Goal: Check status: Check status

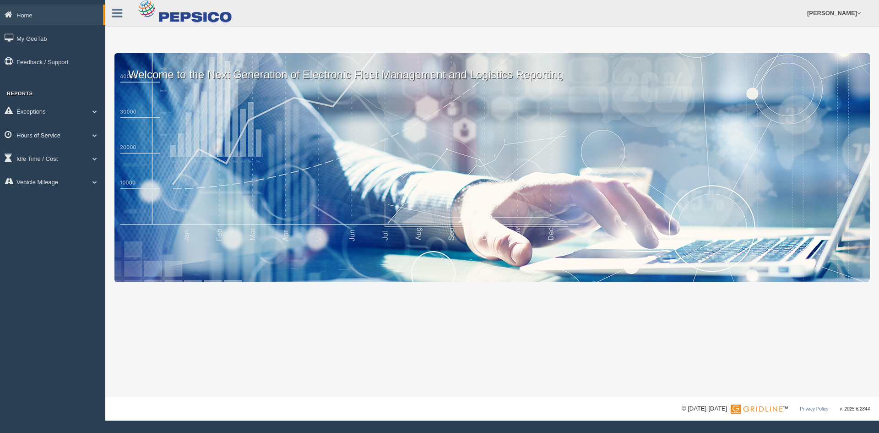
click at [48, 136] on link "Hours of Service" at bounding box center [52, 135] width 105 height 21
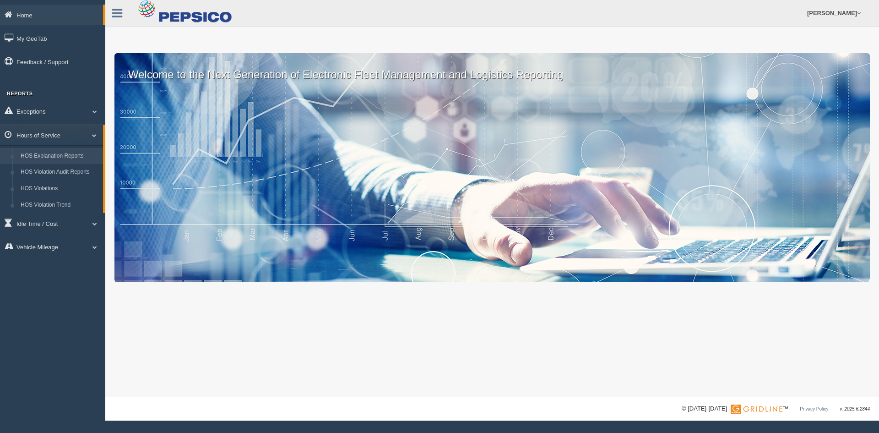
click at [80, 157] on link "HOS Explanation Reports" at bounding box center [59, 156] width 87 height 16
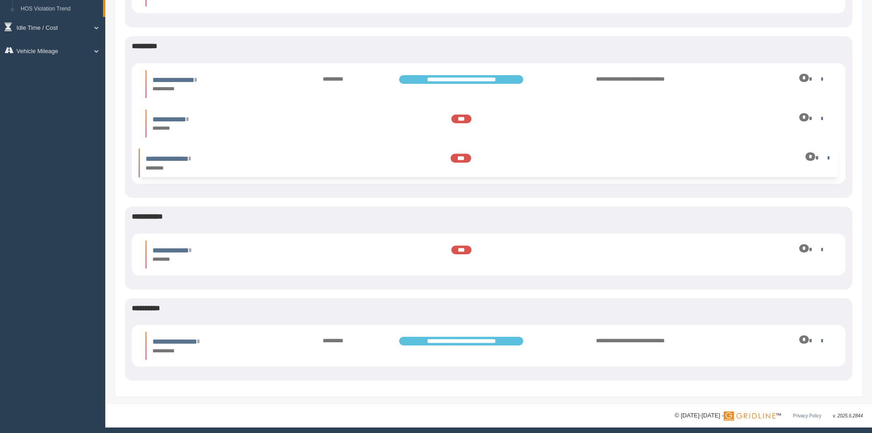
scroll to position [200, 0]
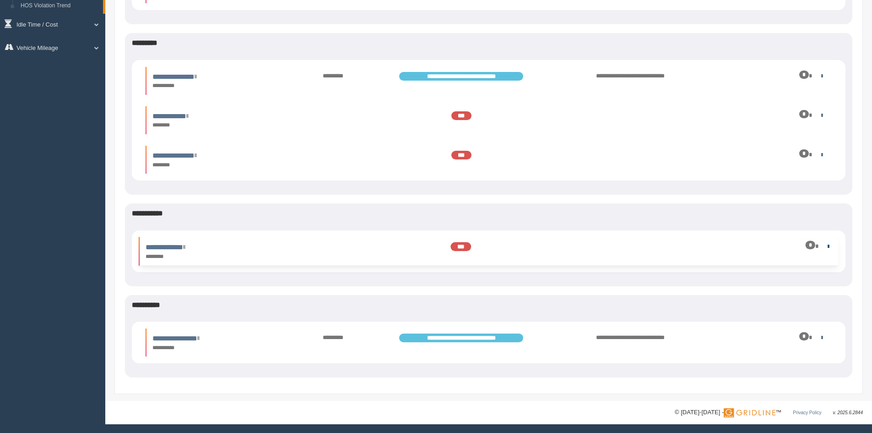
click at [825, 248] on link at bounding box center [827, 246] width 6 height 6
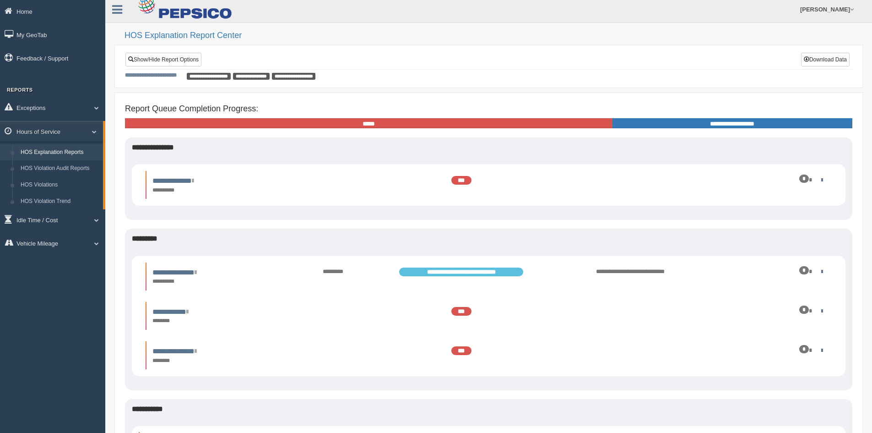
scroll to position [0, 0]
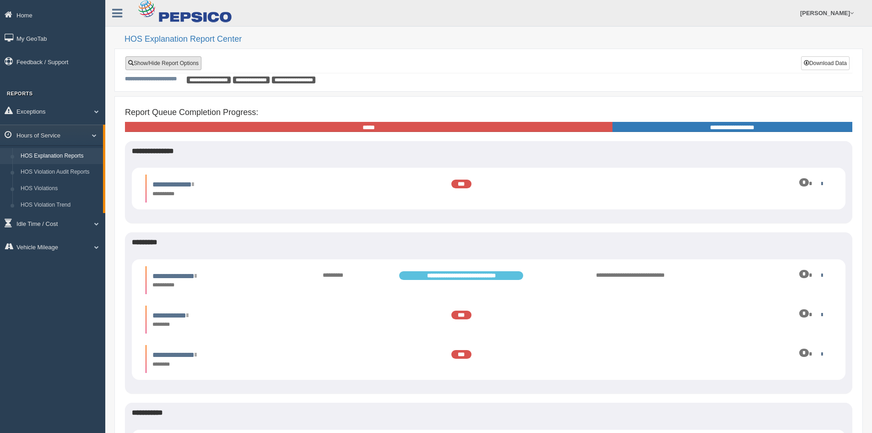
click at [185, 66] on link "Show/Hide Report Options" at bounding box center [163, 63] width 76 height 14
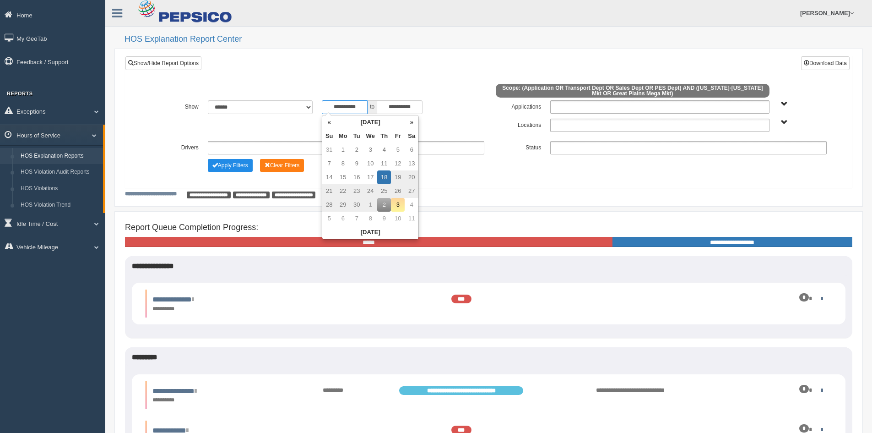
click at [332, 104] on input "**********" at bounding box center [345, 107] width 46 height 14
click at [330, 126] on th "«" at bounding box center [329, 122] width 14 height 14
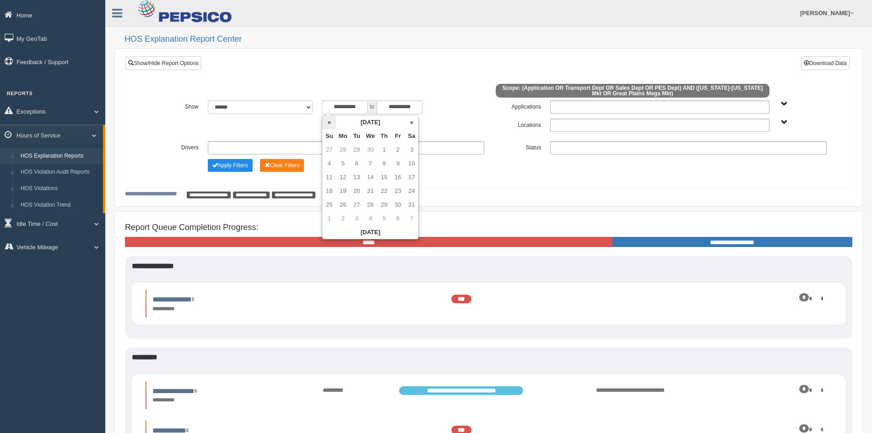
click at [330, 126] on th "«" at bounding box center [329, 122] width 14 height 14
click at [330, 125] on th "«" at bounding box center [329, 122] width 14 height 14
click at [413, 123] on th "»" at bounding box center [412, 122] width 14 height 14
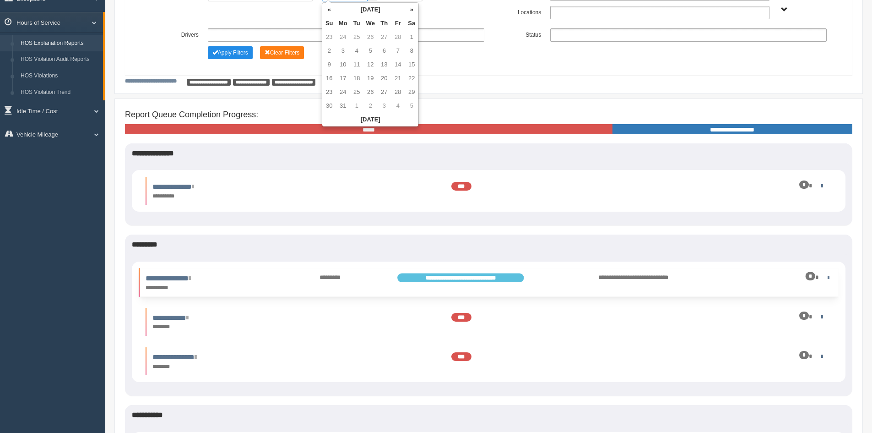
scroll to position [97, 0]
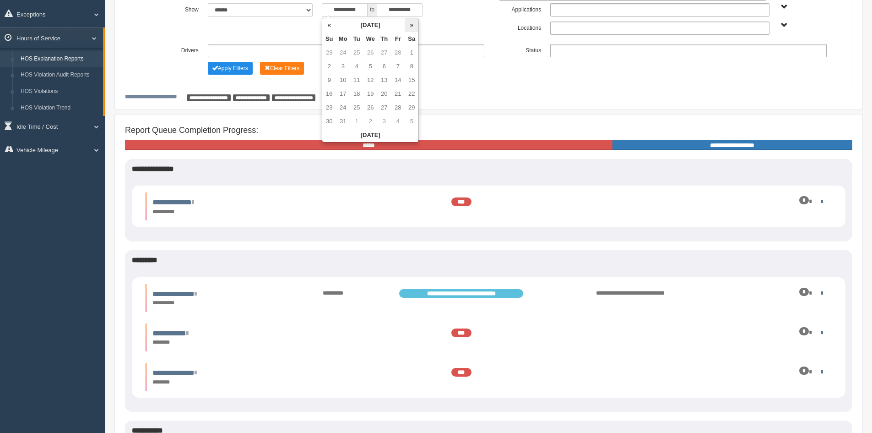
click at [412, 24] on th "»" at bounding box center [412, 25] width 14 height 14
click at [354, 53] on td "1" at bounding box center [357, 53] width 14 height 14
type input "**********"
click at [462, 76] on div "**********" at bounding box center [488, 39] width 685 height 73
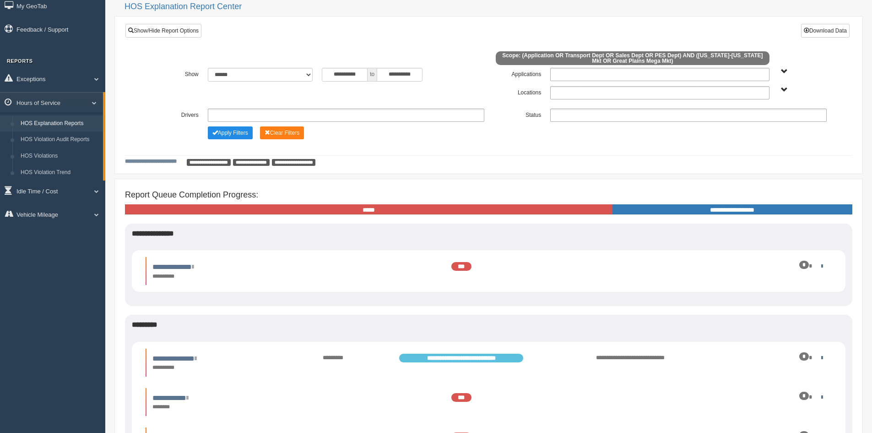
scroll to position [5, 0]
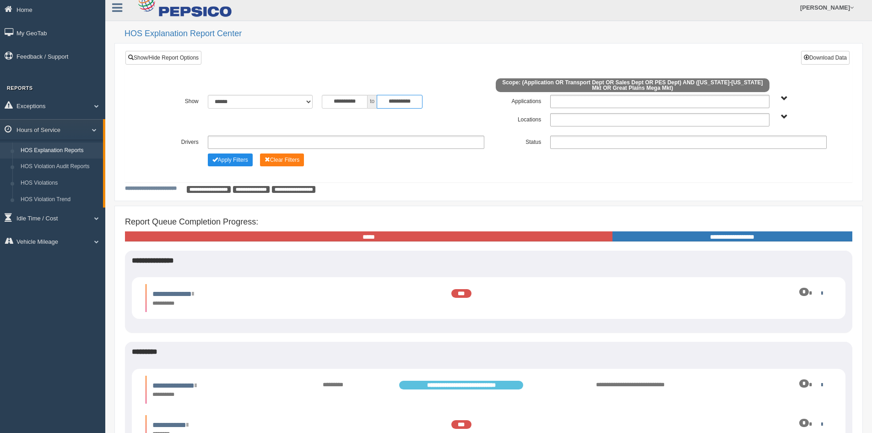
click at [401, 103] on input "**********" at bounding box center [400, 102] width 46 height 14
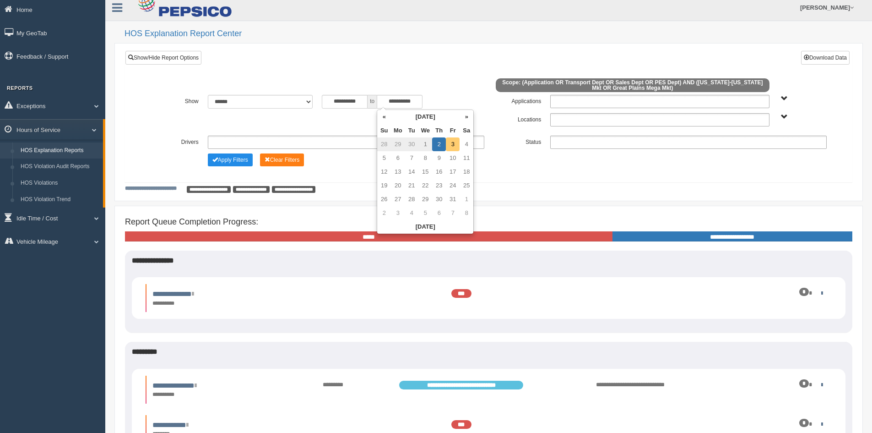
click at [456, 142] on td "3" at bounding box center [453, 144] width 14 height 14
type input "**********"
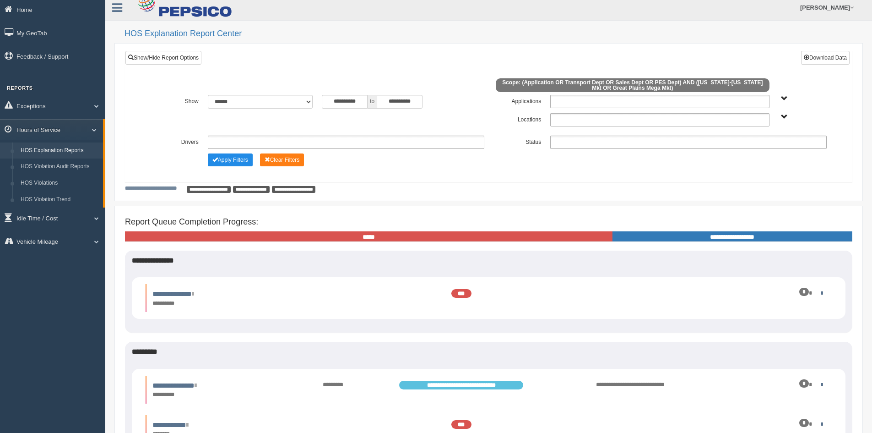
drag, startPoint x: 544, startPoint y: 168, endPoint x: 539, endPoint y: 167, distance: 4.8
click at [543, 168] on div "**********" at bounding box center [488, 124] width 713 height 101
click at [234, 164] on button "Apply Filters" at bounding box center [230, 159] width 45 height 13
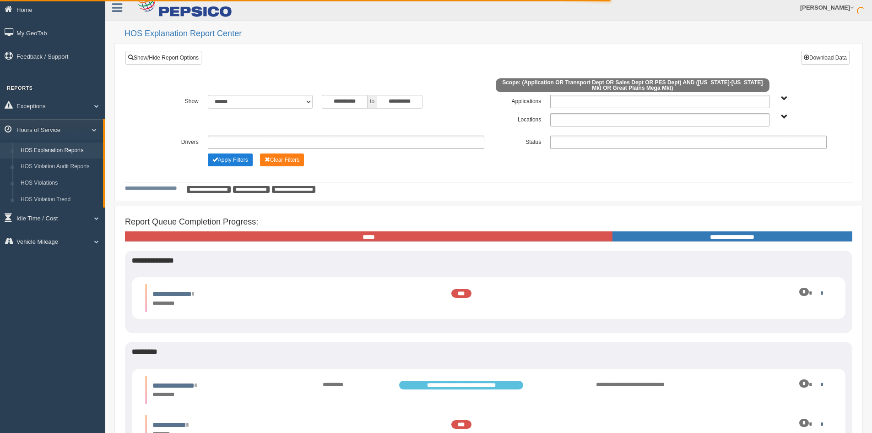
scroll to position [51, 0]
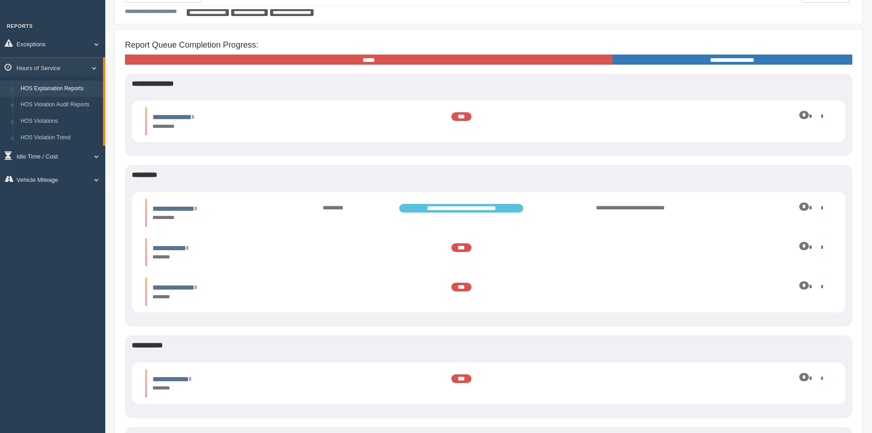
scroll to position [137, 0]
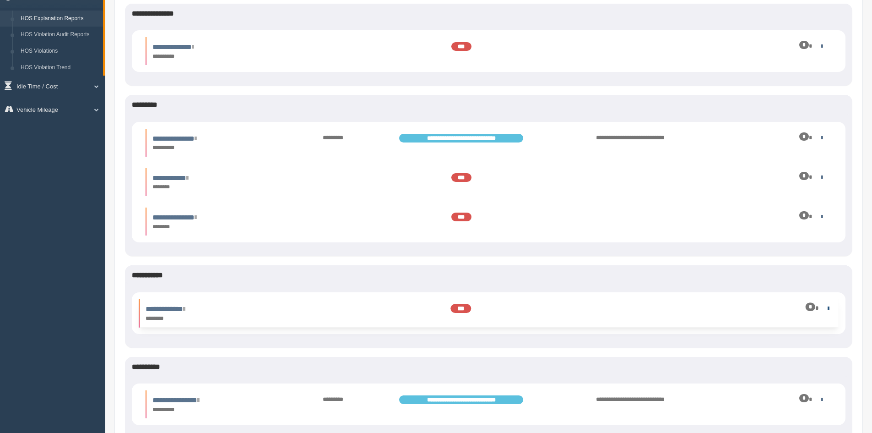
click at [825, 308] on link at bounding box center [827, 307] width 6 height 6
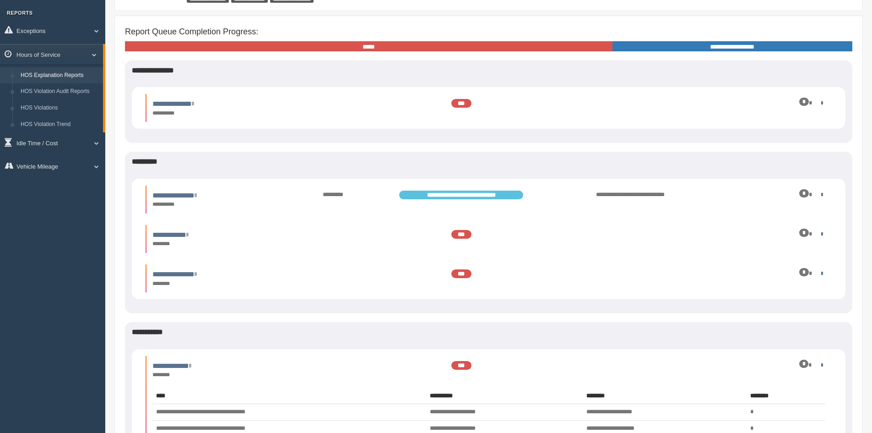
scroll to position [0, 0]
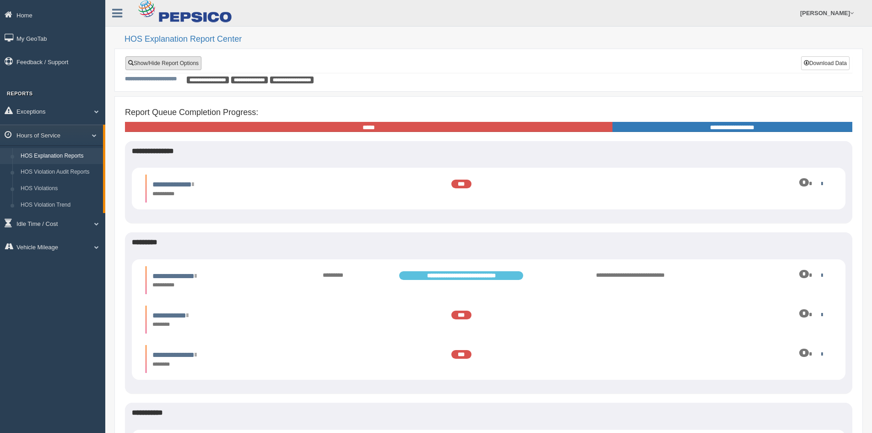
click at [159, 63] on link "Show/Hide Report Options" at bounding box center [163, 63] width 76 height 14
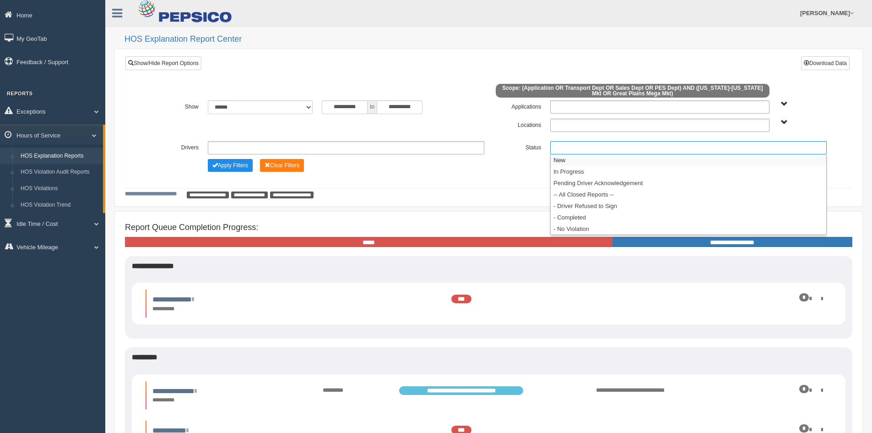
click at [574, 143] on ul at bounding box center [688, 147] width 277 height 13
click at [570, 216] on li "- Completed" at bounding box center [689, 217] width 276 height 11
click at [241, 170] on button "Apply Filters" at bounding box center [230, 165] width 45 height 13
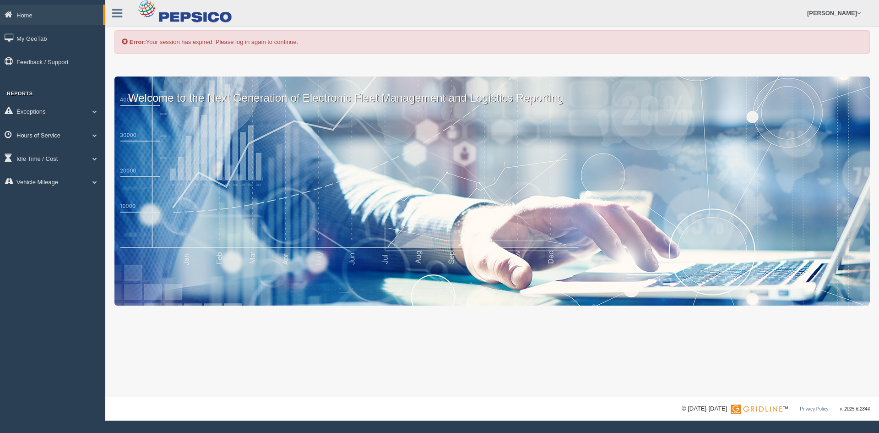
click at [44, 134] on link "Hours of Service" at bounding box center [52, 135] width 105 height 21
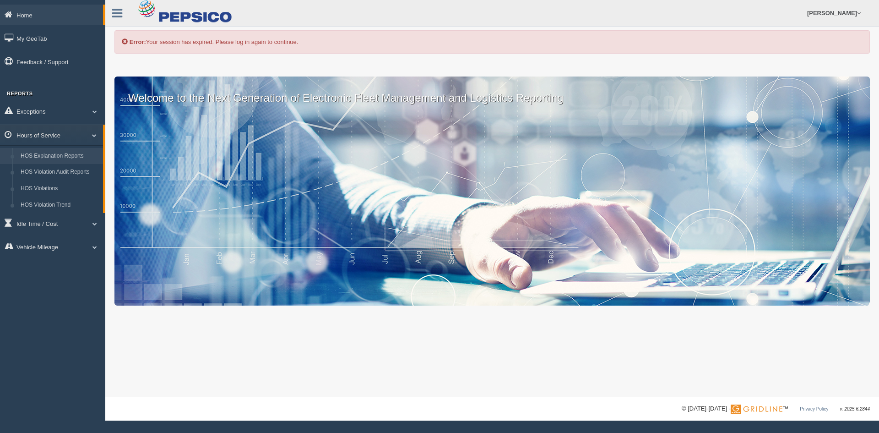
click at [72, 157] on link "HOS Explanation Reports" at bounding box center [59, 156] width 87 height 16
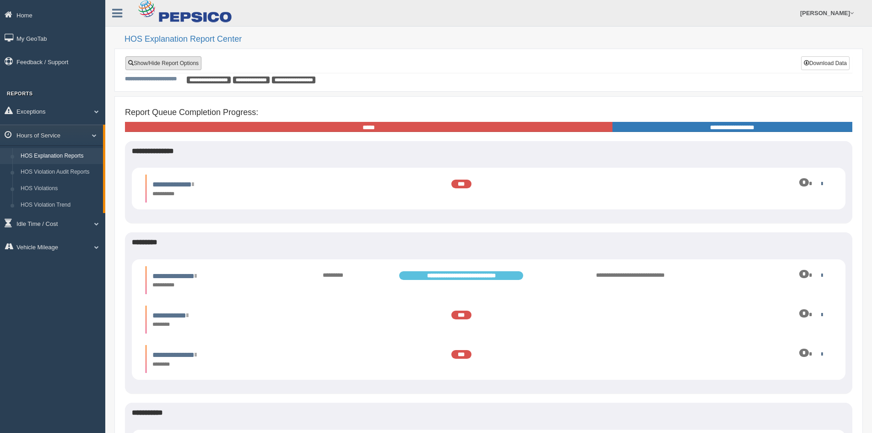
click at [194, 62] on link "Show/Hide Report Options" at bounding box center [163, 63] width 76 height 14
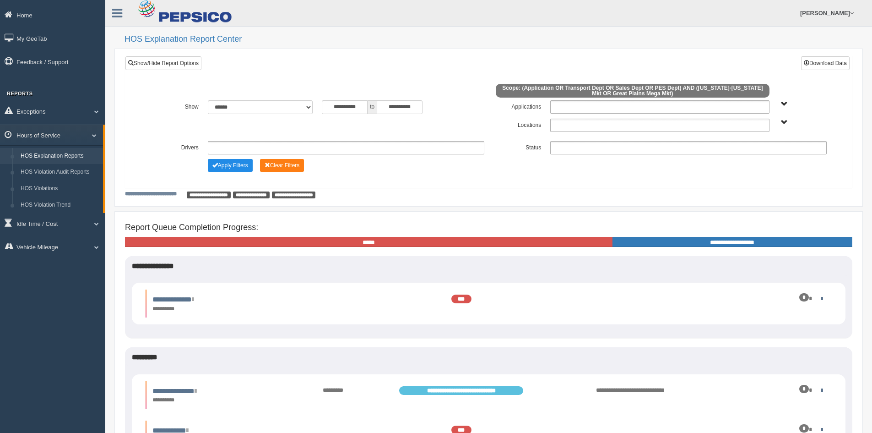
click at [568, 125] on ul at bounding box center [659, 125] width 219 height 13
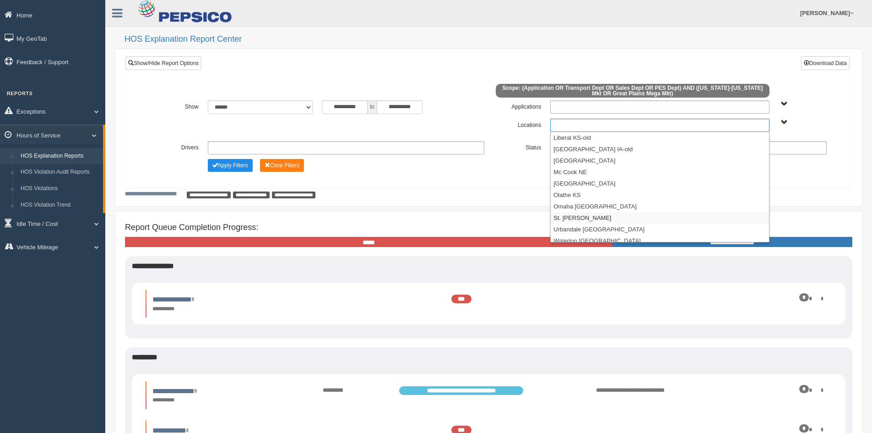
scroll to position [199, 0]
click at [578, 224] on li "Waterloo [GEOGRAPHIC_DATA]" at bounding box center [660, 224] width 218 height 11
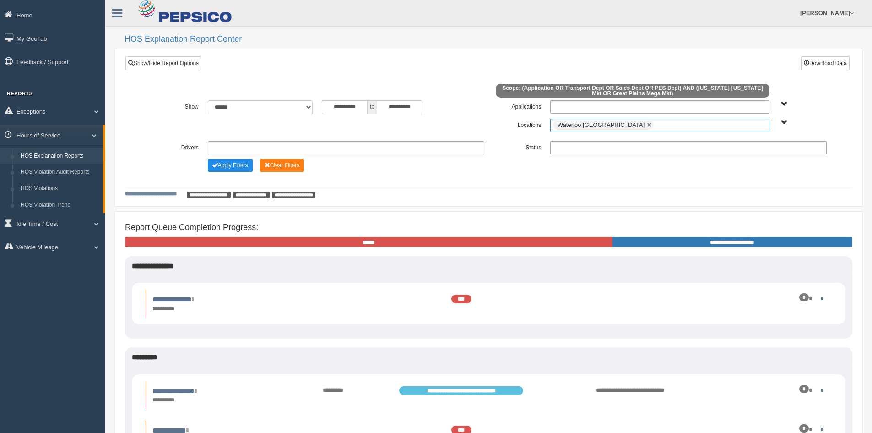
scroll to position [188, 0]
click at [413, 103] on input "**********" at bounding box center [400, 107] width 46 height 14
click at [454, 148] on td "3" at bounding box center [453, 150] width 14 height 14
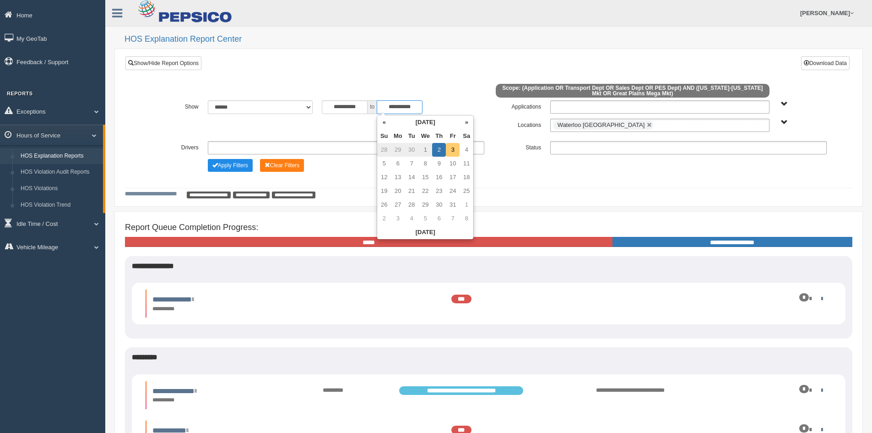
type input "**********"
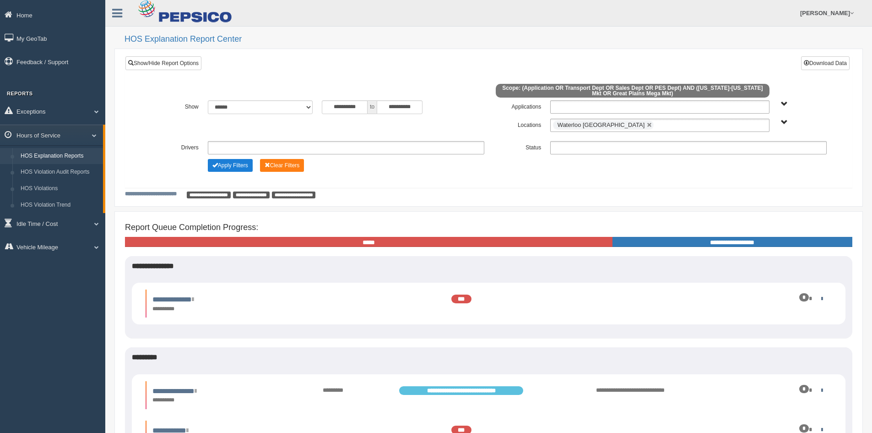
click at [240, 165] on button "Apply Filters" at bounding box center [230, 165] width 45 height 13
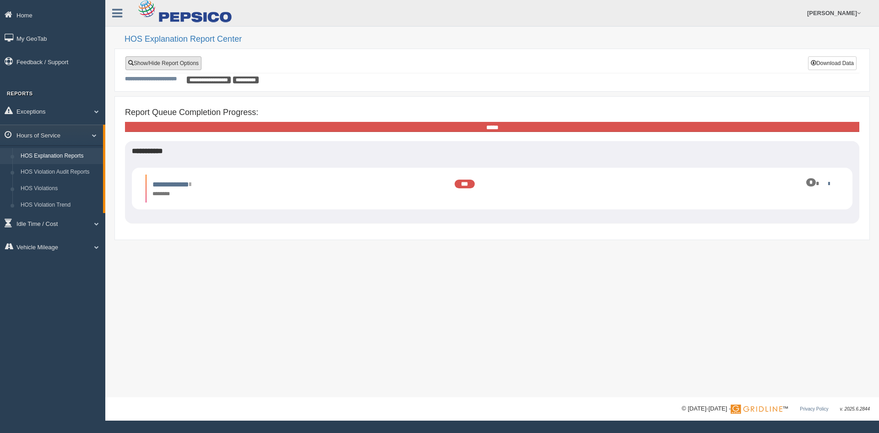
click at [184, 64] on link "Show/Hide Report Options" at bounding box center [163, 63] width 76 height 14
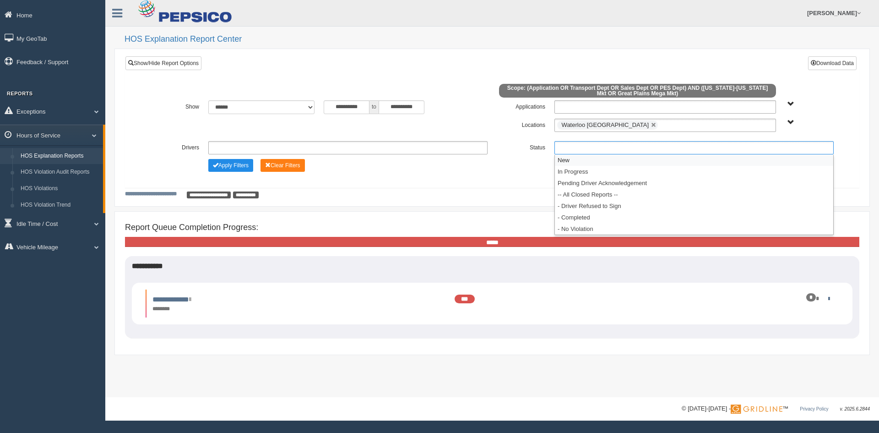
click at [559, 148] on ul at bounding box center [693, 147] width 279 height 13
click at [571, 215] on li "- Completed" at bounding box center [694, 217] width 278 height 11
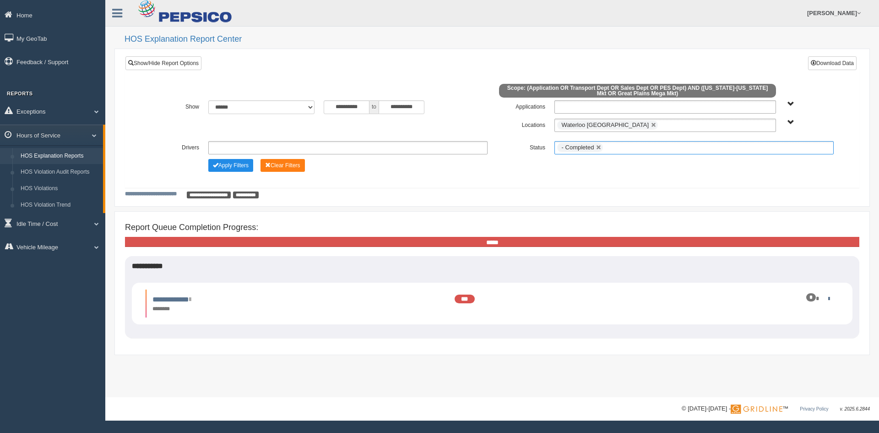
click at [610, 151] on input "text" at bounding box center [610, 147] width 11 height 11
click at [566, 163] on li "New" at bounding box center [694, 159] width 278 height 11
click at [235, 165] on button "Apply Filters" at bounding box center [230, 165] width 45 height 13
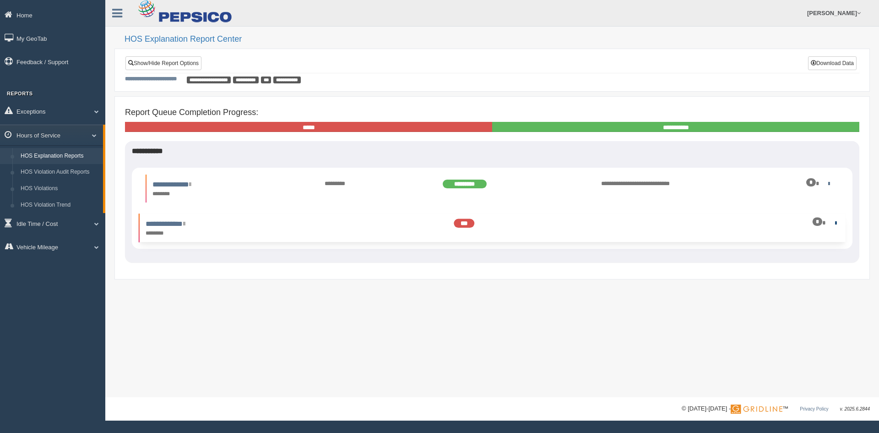
click at [835, 223] on link at bounding box center [834, 223] width 6 height 6
